Goal: Find specific page/section: Find specific page/section

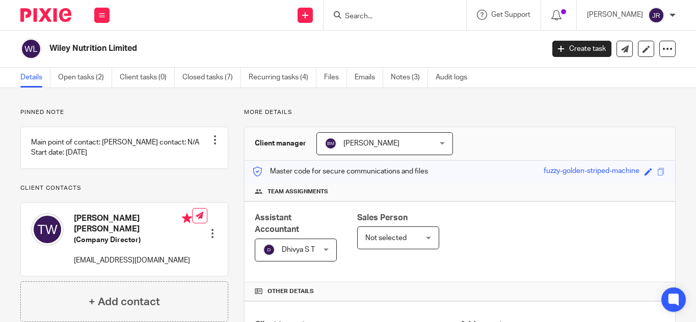
click at [371, 14] on input "Search" at bounding box center [390, 16] width 92 height 9
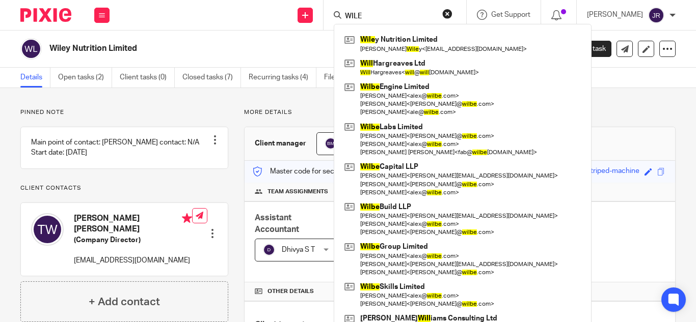
type input "WILE"
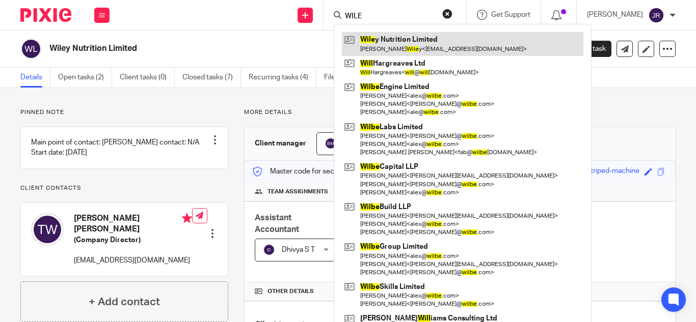
click at [447, 53] on link at bounding box center [462, 43] width 241 height 23
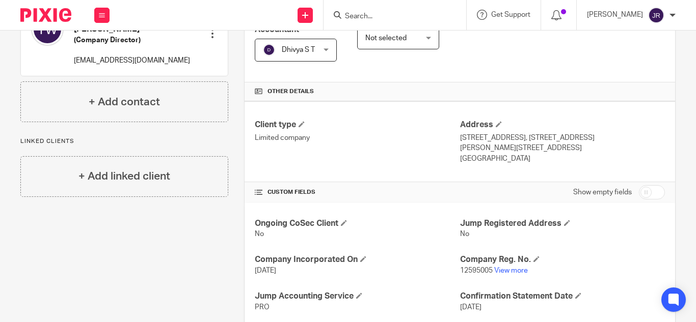
scroll to position [271, 0]
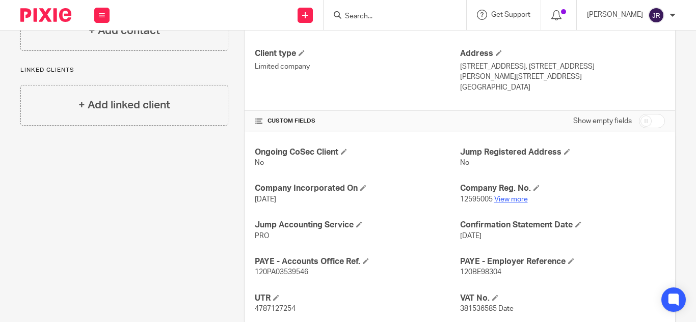
click at [511, 200] on link "View more" at bounding box center [511, 199] width 34 height 7
click at [511, 199] on link "View more" at bounding box center [511, 199] width 34 height 7
